Goal: Book appointment/travel/reservation

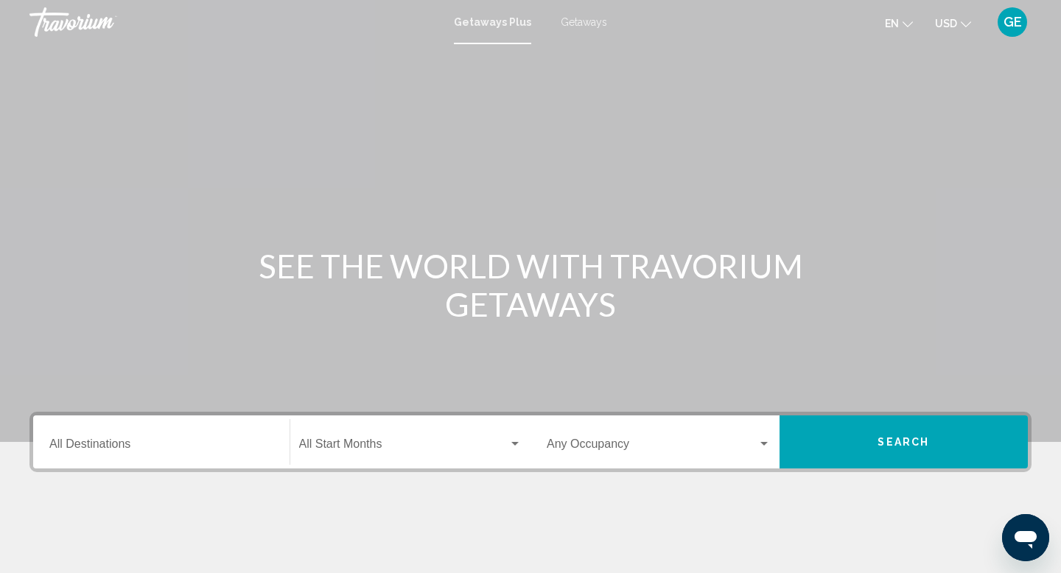
click at [589, 7] on div "Getaways Plus Getaways en English Español Français Italiano Português русский U…" at bounding box center [530, 22] width 1061 height 31
click at [589, 17] on span "Getaways" at bounding box center [584, 22] width 46 height 12
click at [953, 18] on span "USD" at bounding box center [946, 24] width 22 height 12
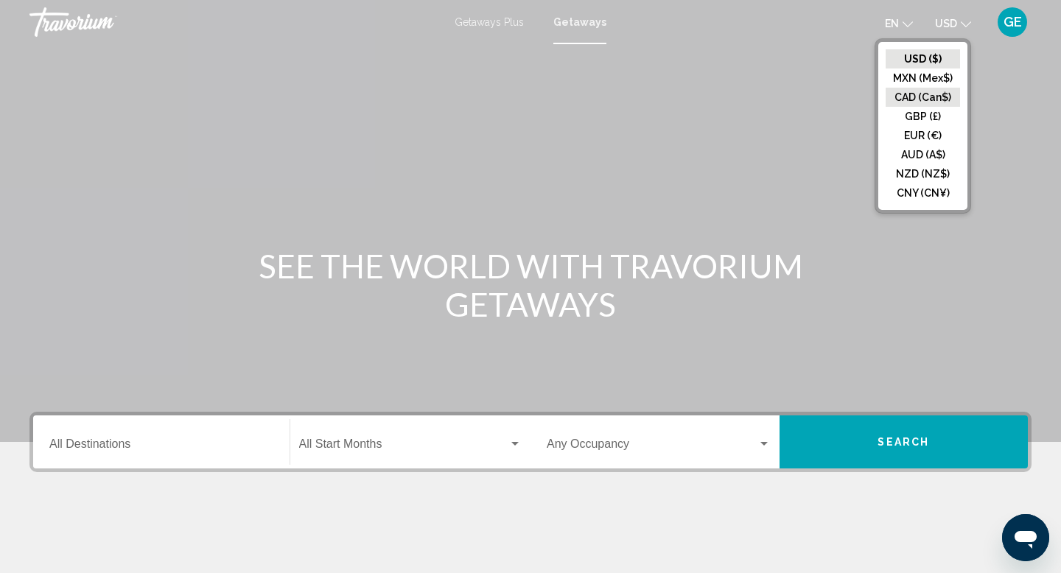
click at [942, 99] on button "CAD (Can$)" at bounding box center [923, 97] width 74 height 19
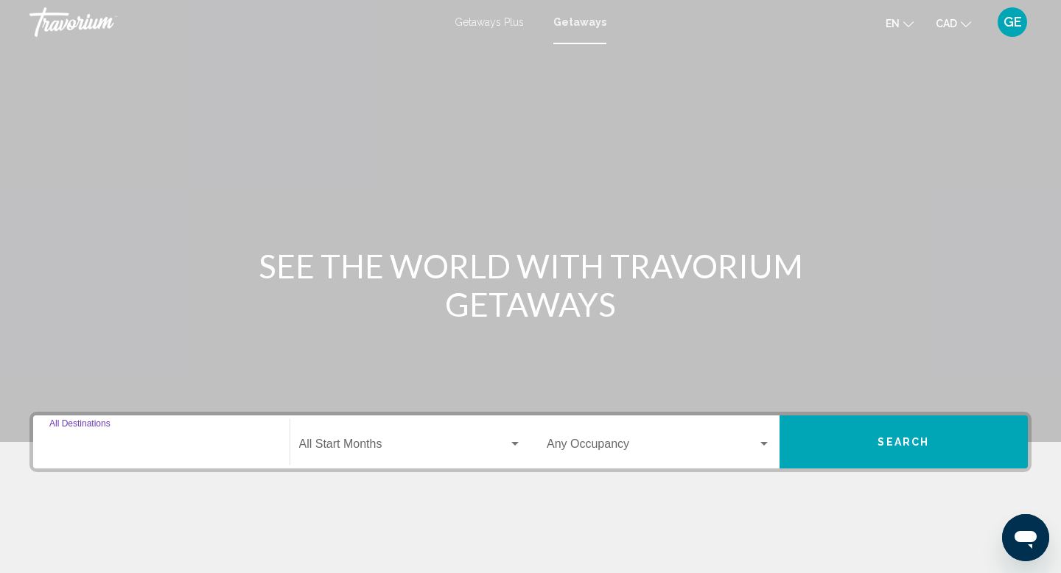
click at [190, 445] on input "Destination All Destinations" at bounding box center [161, 447] width 224 height 13
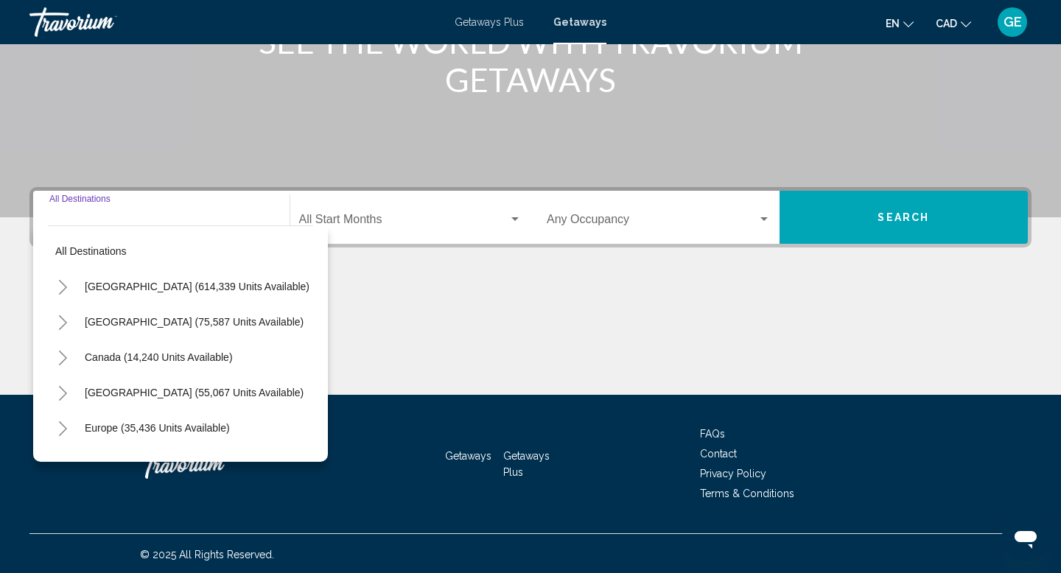
scroll to position [227, 0]
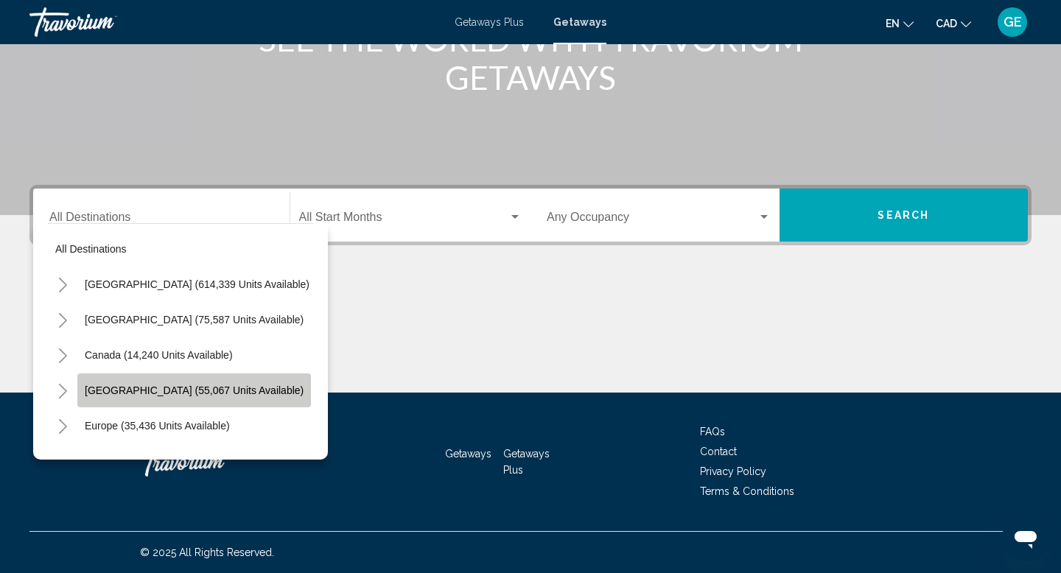
click at [225, 395] on span "[GEOGRAPHIC_DATA] (55,067 units available)" at bounding box center [194, 391] width 219 height 12
type input "**********"
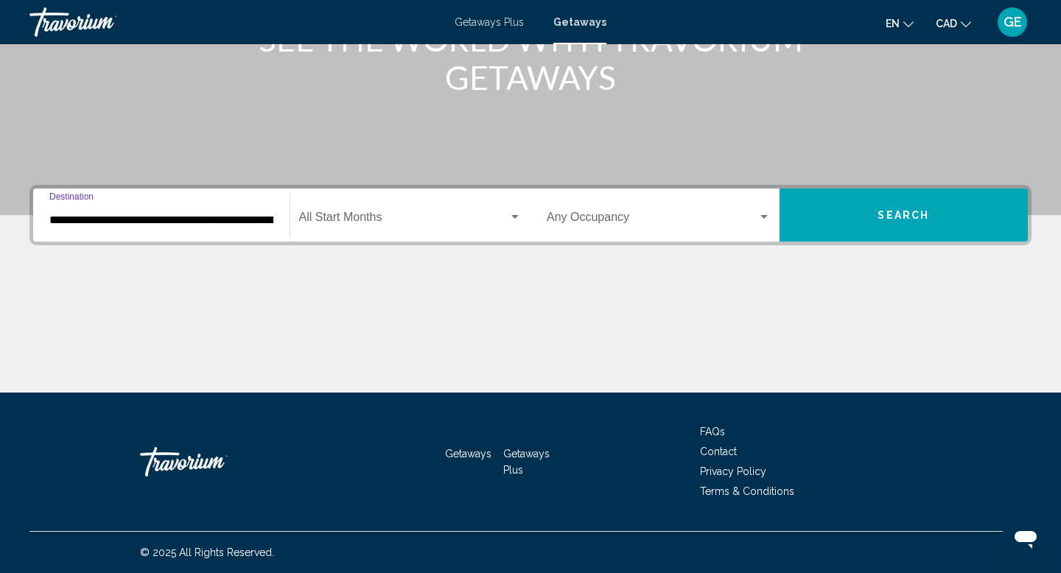
click at [629, 217] on span "Search widget" at bounding box center [652, 220] width 211 height 13
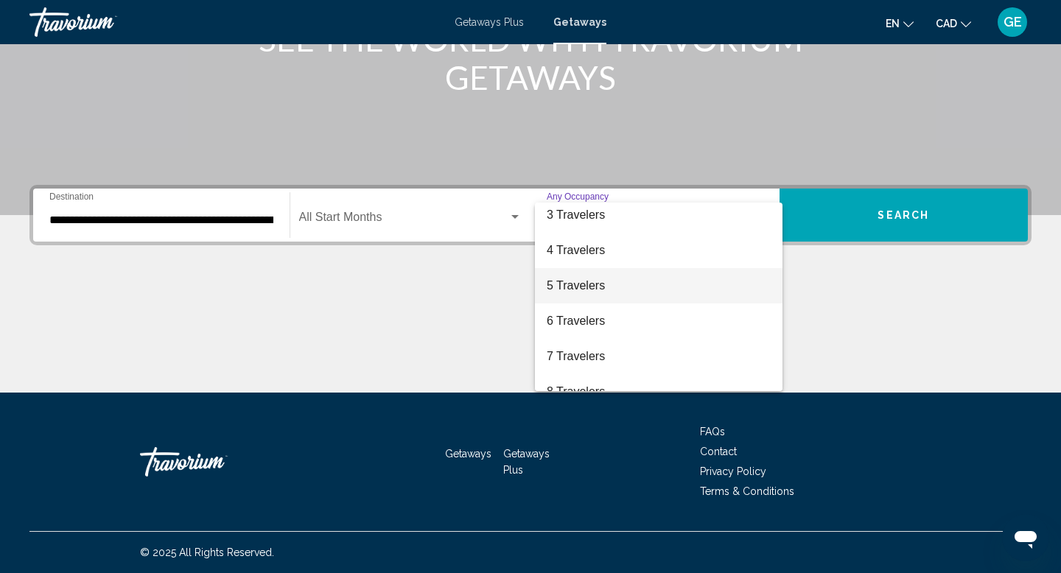
scroll to position [83, 0]
click at [640, 283] on span "5 Travelers" at bounding box center [659, 278] width 224 height 35
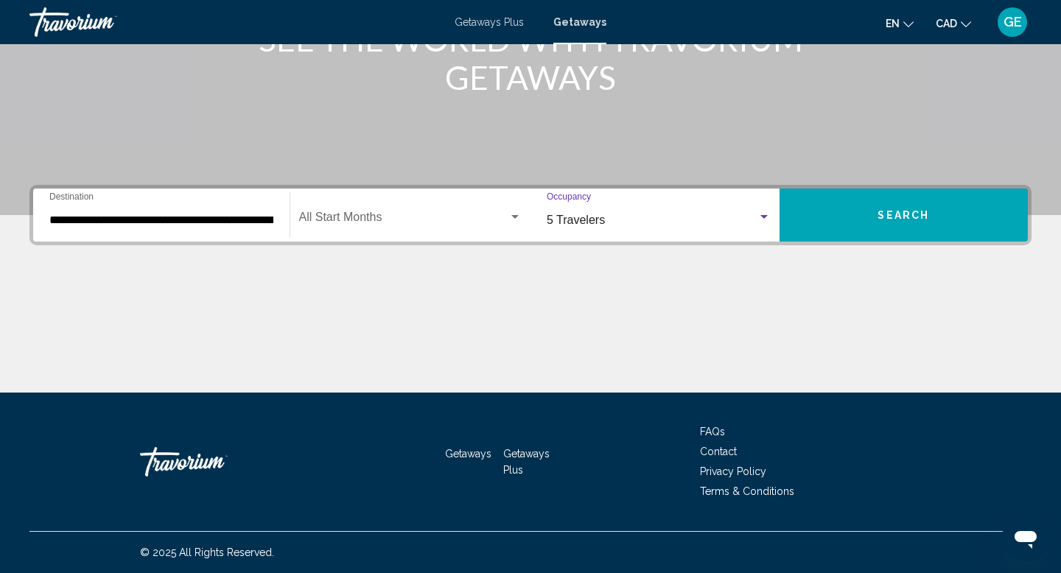
click at [903, 220] on span "Search" at bounding box center [904, 216] width 52 height 12
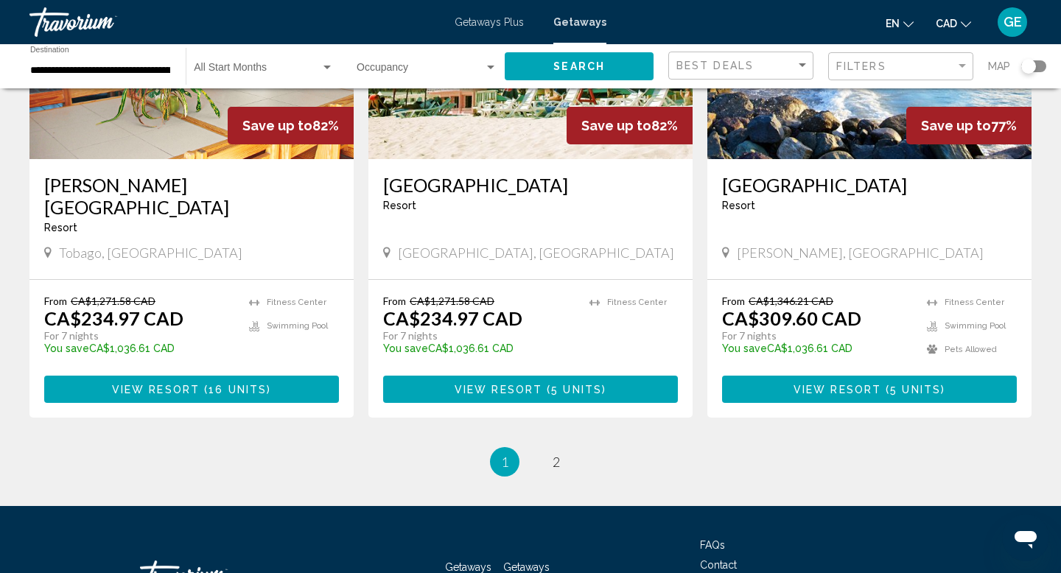
scroll to position [1787, 0]
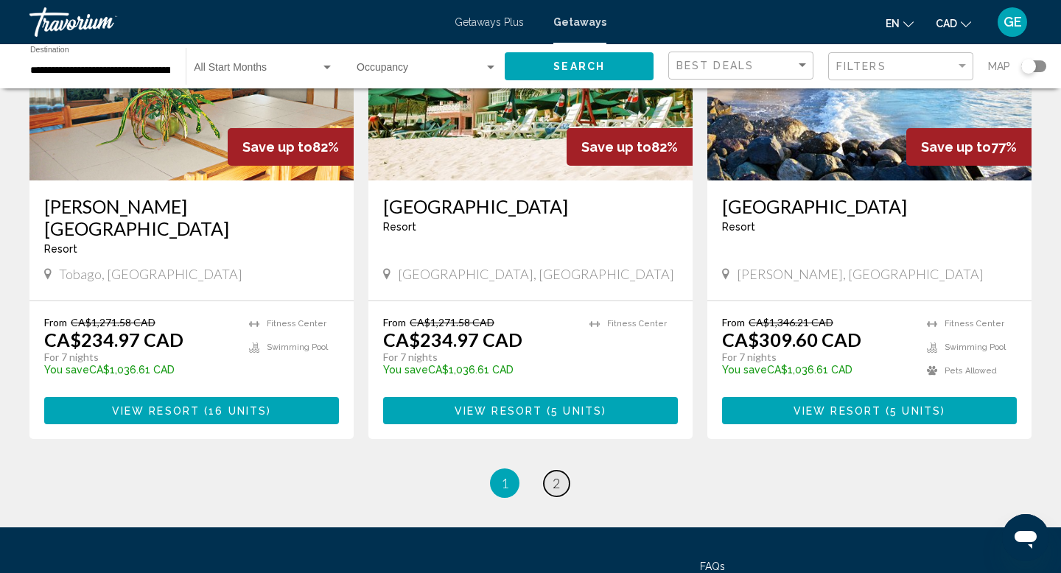
click at [560, 471] on link "page 2" at bounding box center [557, 484] width 26 height 26
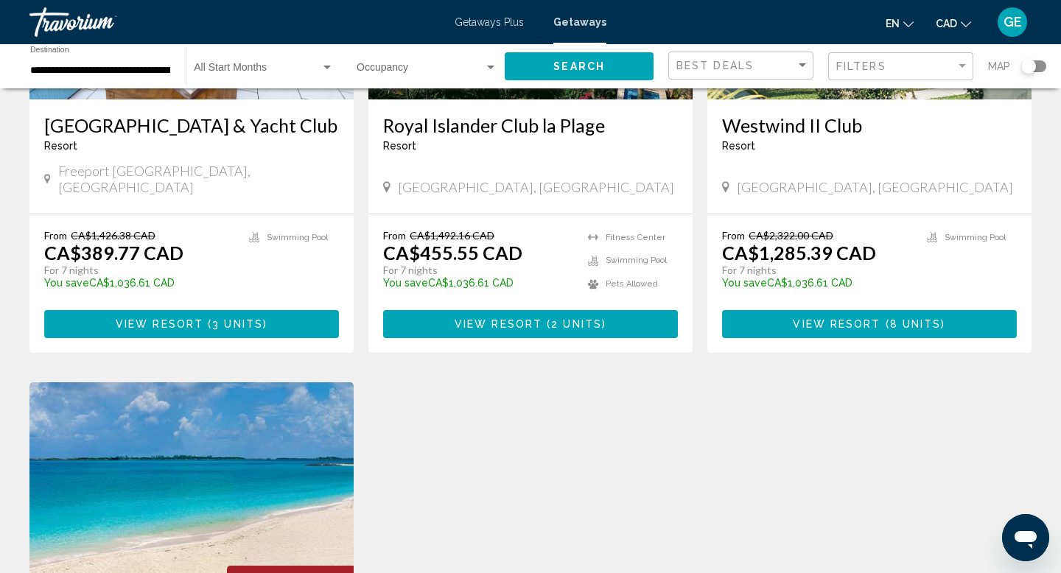
scroll to position [807, 0]
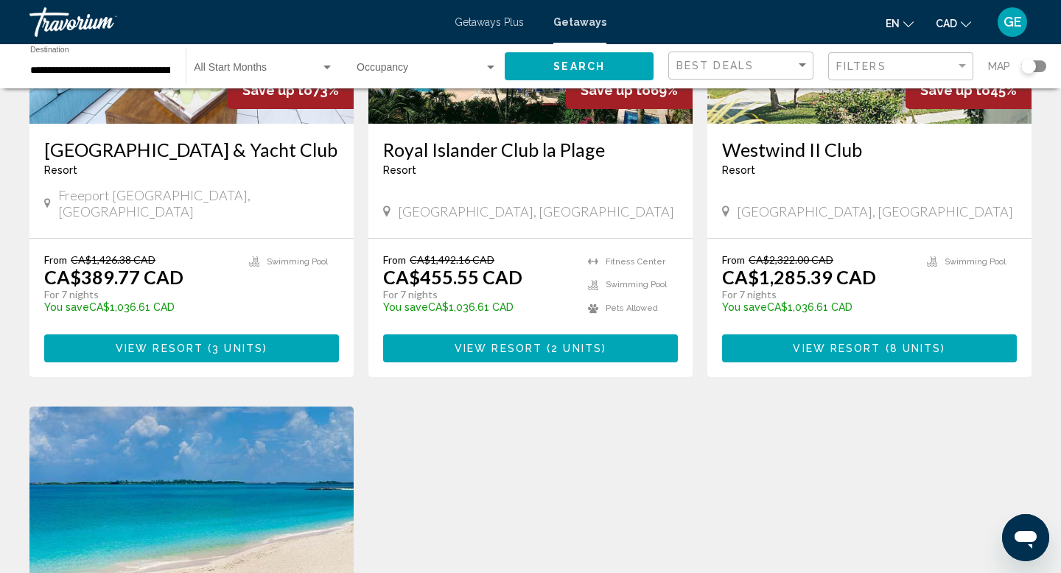
click at [572, 343] on span "2 units" at bounding box center [576, 349] width 51 height 12
